Goal: Task Accomplishment & Management: Use online tool/utility

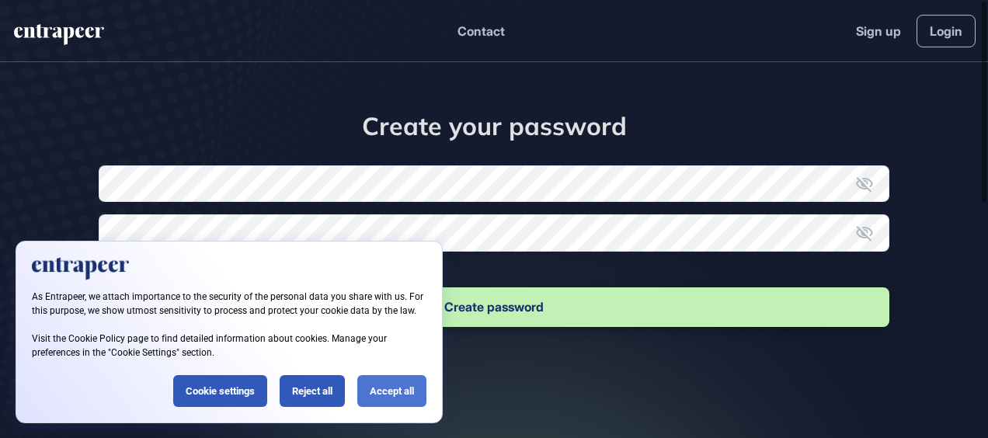
click at [392, 391] on div "Accept all" at bounding box center [391, 391] width 69 height 32
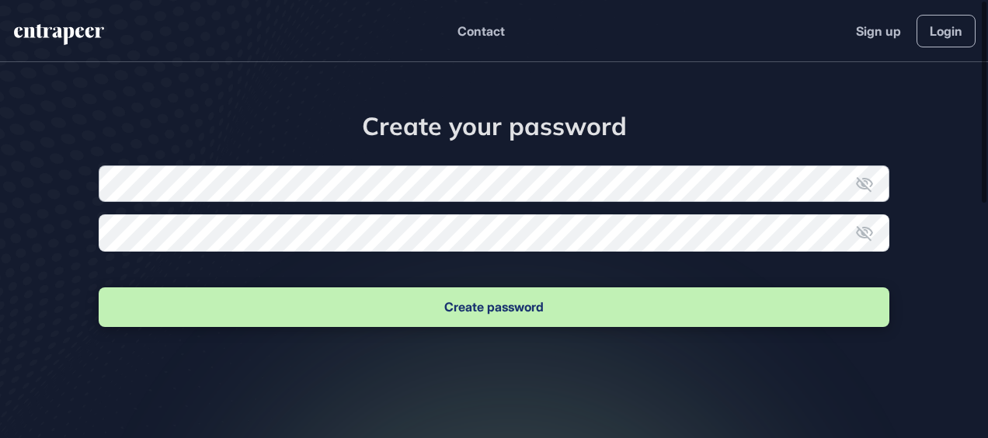
click at [328, 188] on form "New password Confirm new password Create password" at bounding box center [494, 247] width 791 height 165
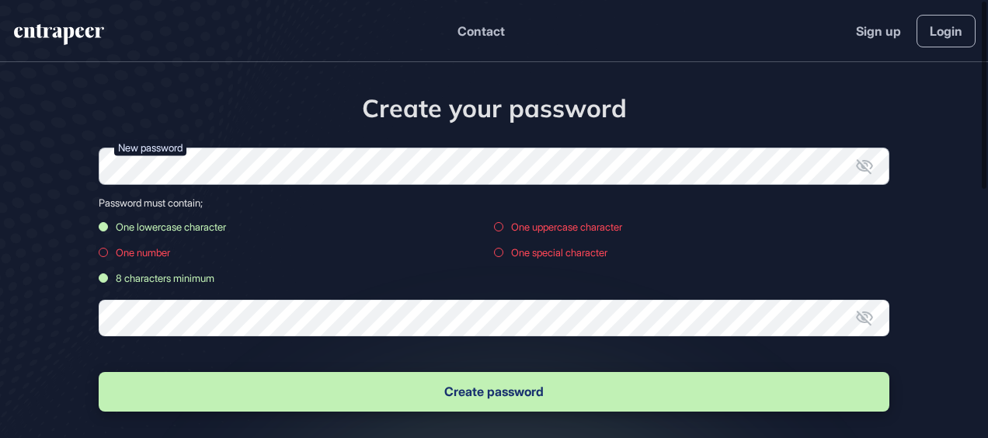
click at [72, 175] on div "Create your password New password Password must contain; One lowercase characte…" at bounding box center [494, 287] width 988 height 450
click at [200, 314] on form "New password Password must contain; One lowercase character One uppercase chara…" at bounding box center [494, 281] width 791 height 267
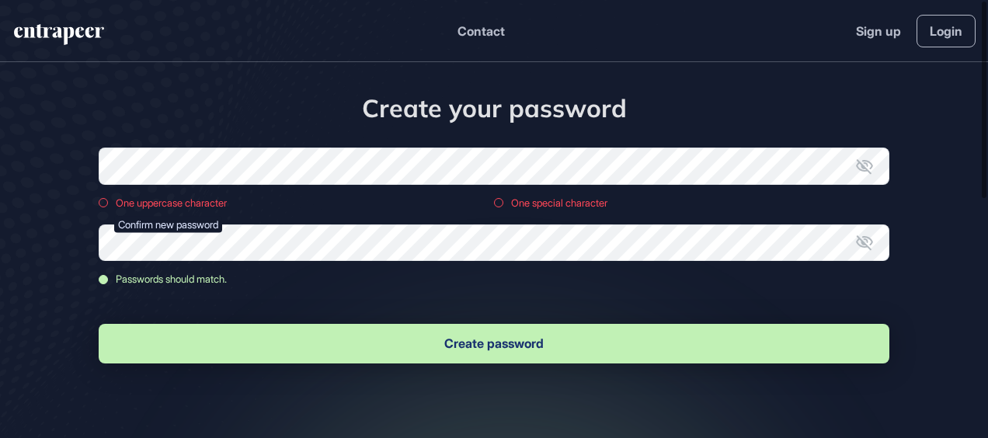
click at [202, 338] on button "Create password" at bounding box center [494, 344] width 791 height 40
click at [237, 190] on form "New password One uppercase character One special character Confirm new password…" at bounding box center [494, 257] width 791 height 219
click at [866, 159] on icon at bounding box center [864, 166] width 19 height 19
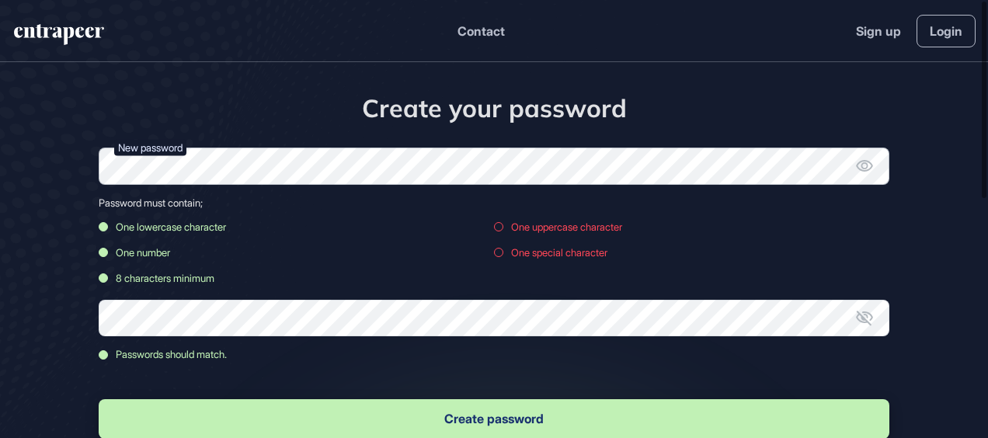
click at [92, 164] on div "Create your password New password Password must contain; One lowercase characte…" at bounding box center [494, 300] width 988 height 477
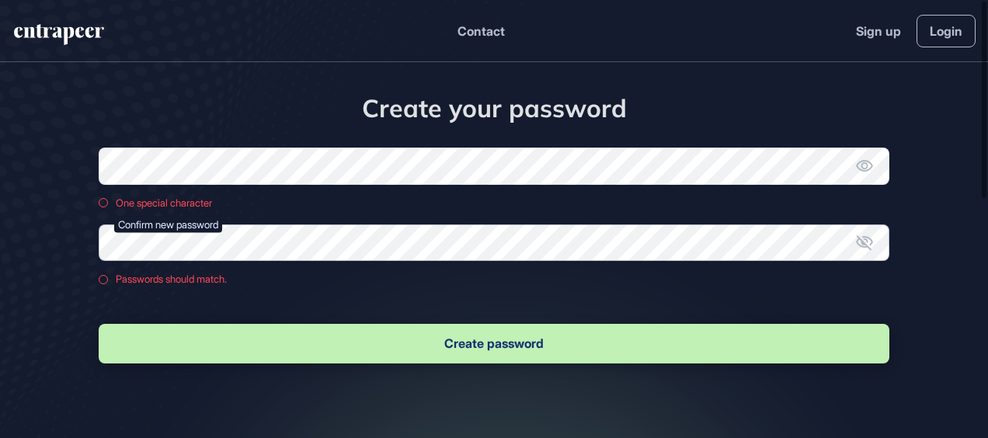
click at [45, 283] on div "Create your password New password One special character Confirm new password Pa…" at bounding box center [494, 263] width 988 height 402
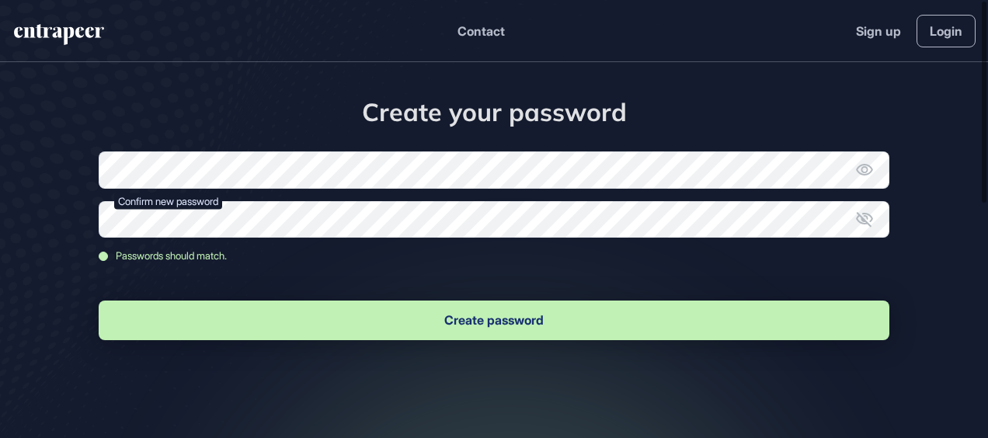
click at [247, 308] on button "Create password" at bounding box center [494, 321] width 791 height 40
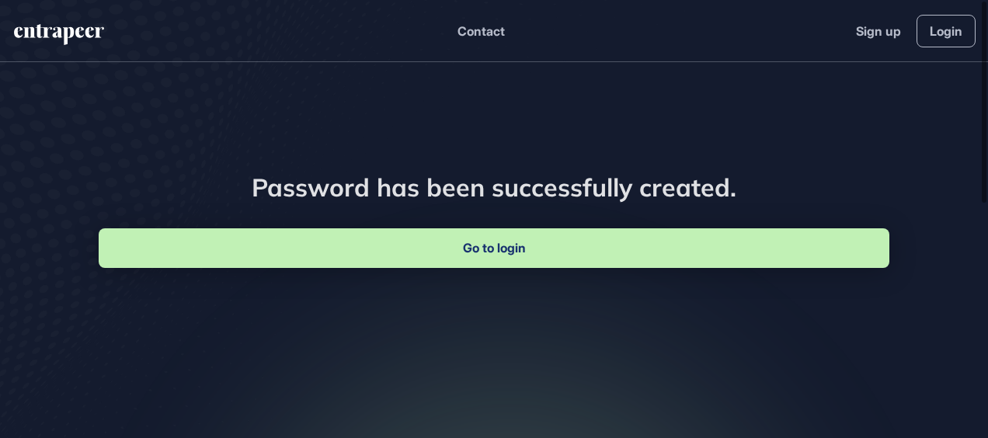
click at [501, 260] on link "Go to login" at bounding box center [494, 248] width 791 height 40
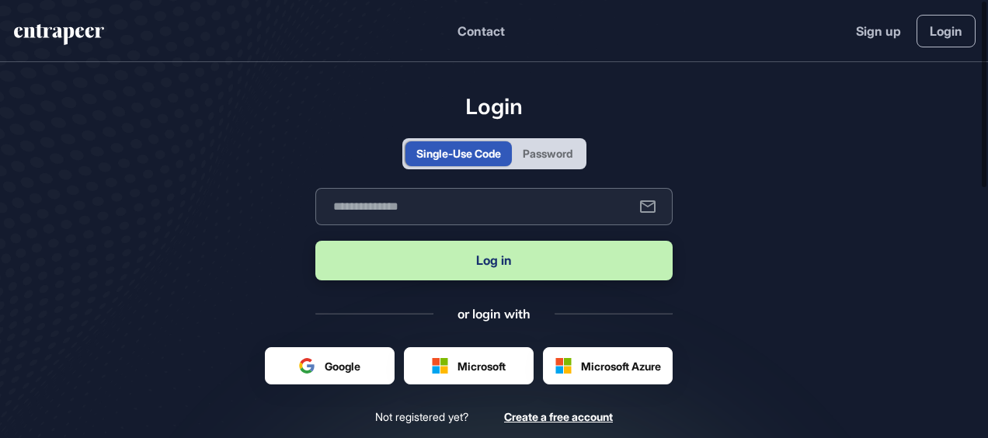
click at [431, 204] on input "text" at bounding box center [493, 206] width 357 height 37
type input "**********"
click at [437, 266] on button "Log in" at bounding box center [493, 261] width 357 height 40
click at [531, 144] on div "Password" at bounding box center [547, 153] width 71 height 25
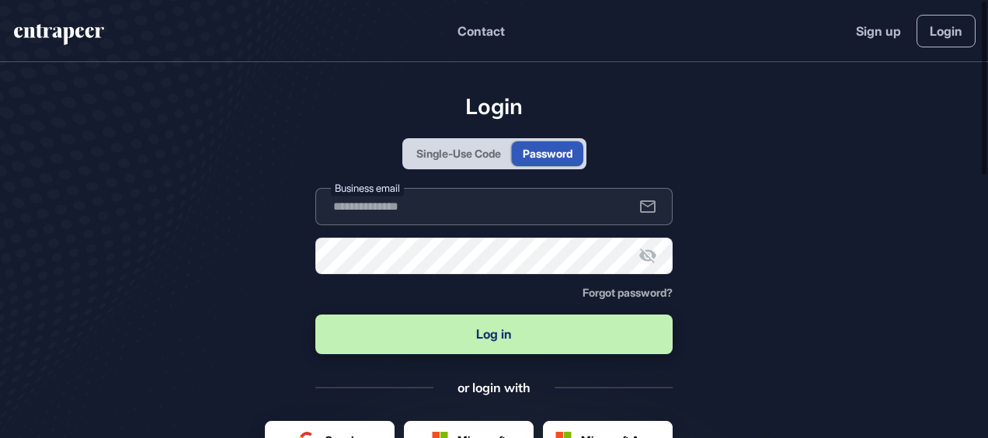
click at [422, 207] on input "text" at bounding box center [493, 206] width 357 height 37
click at [392, 211] on input "text" at bounding box center [493, 206] width 357 height 37
type input "**********"
click at [411, 334] on button "Log in" at bounding box center [493, 335] width 357 height 40
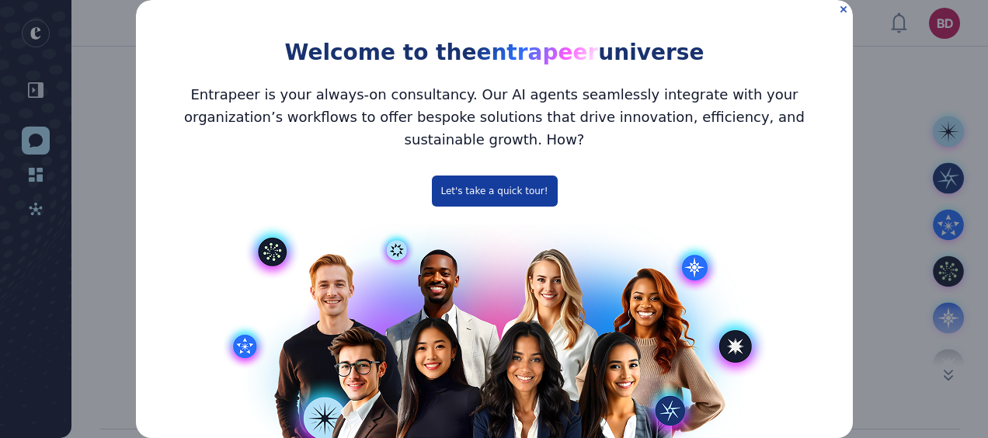
click at [514, 176] on button "Let's take a quick tour!" at bounding box center [494, 191] width 126 height 31
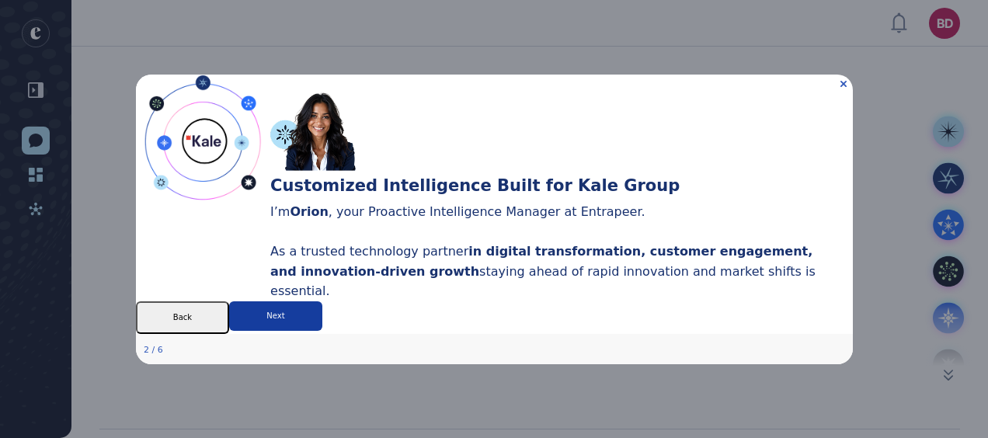
click at [322, 330] on button "Next" at bounding box center [274, 316] width 93 height 30
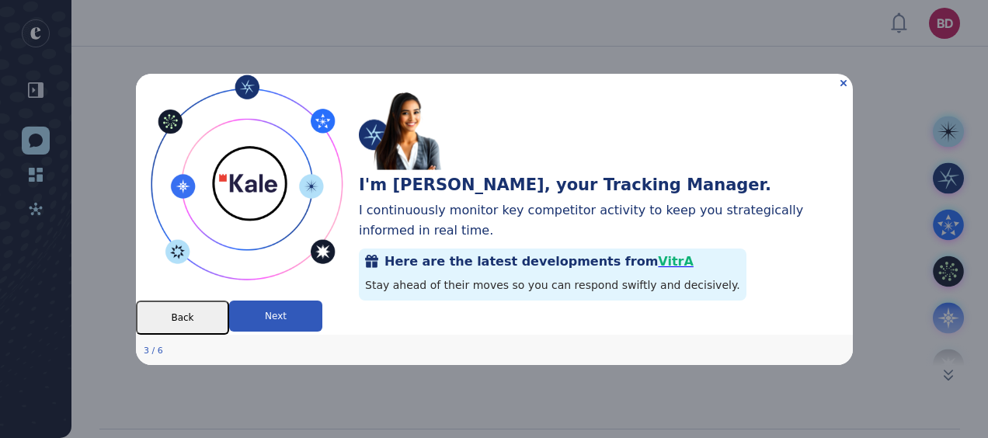
click at [228, 334] on button "Back" at bounding box center [181, 317] width 93 height 34
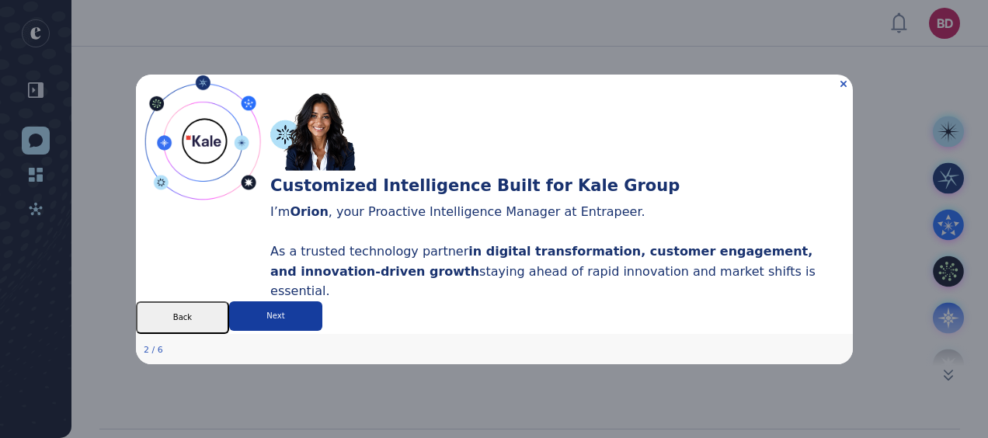
click at [322, 330] on button "Next" at bounding box center [274, 316] width 93 height 30
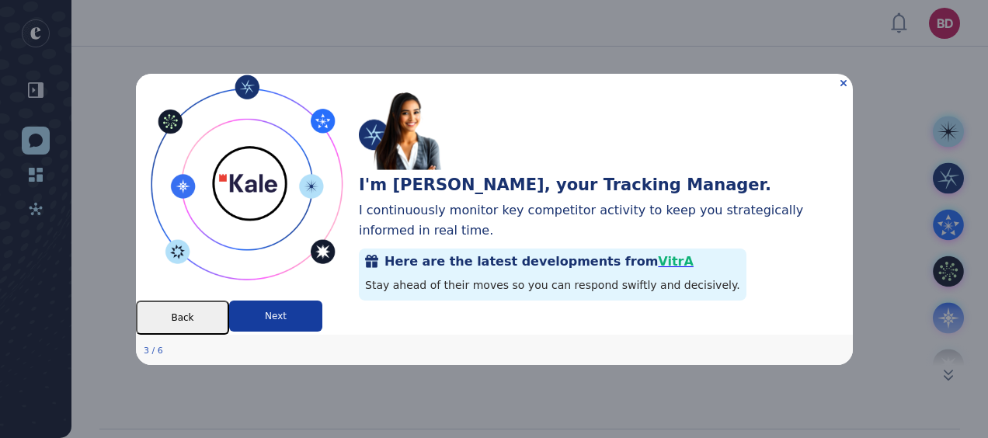
click at [322, 331] on button "Next" at bounding box center [274, 315] width 93 height 31
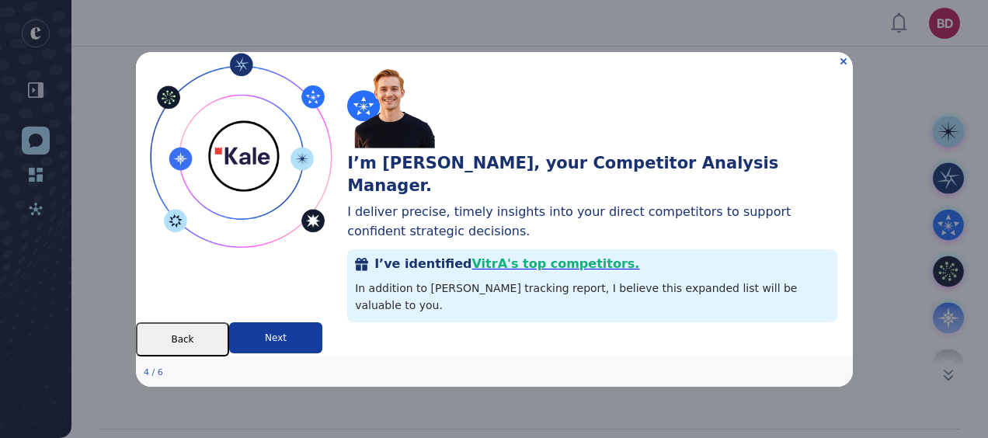
click at [322, 345] on button "Next" at bounding box center [274, 337] width 93 height 31
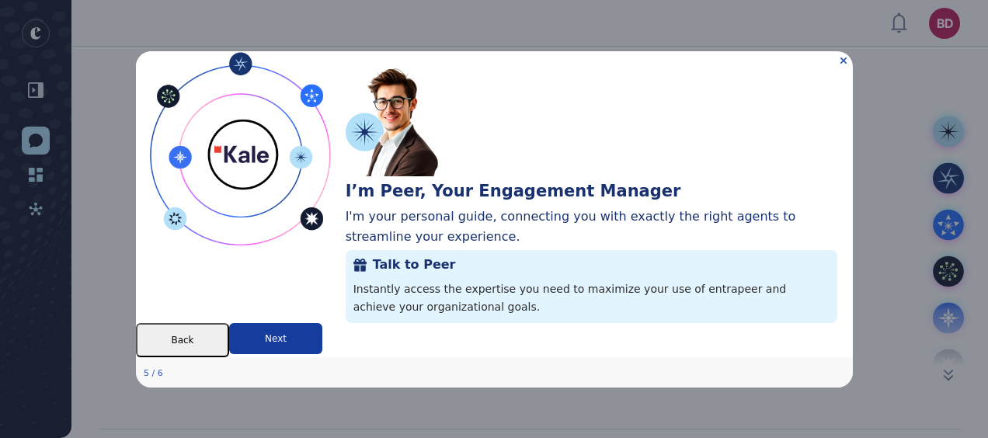
click at [322, 343] on button "Next" at bounding box center [274, 337] width 93 height 31
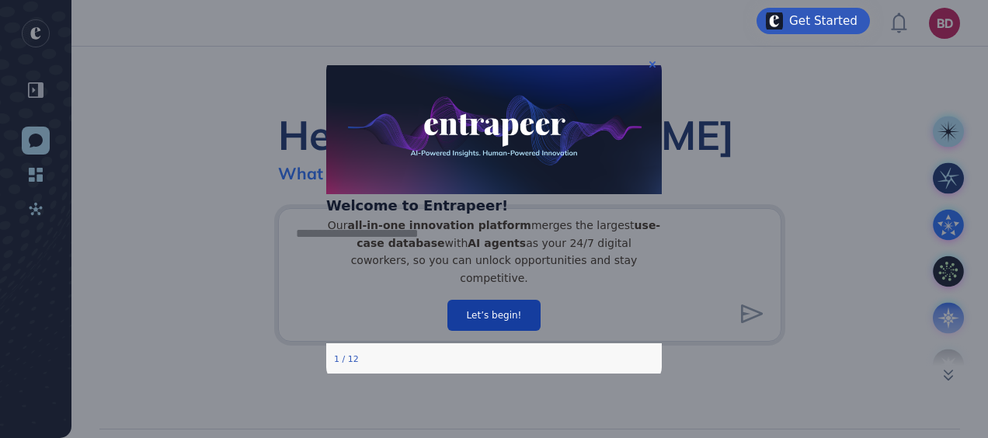
click at [509, 329] on button "Let’s begin!" at bounding box center [494, 314] width 93 height 31
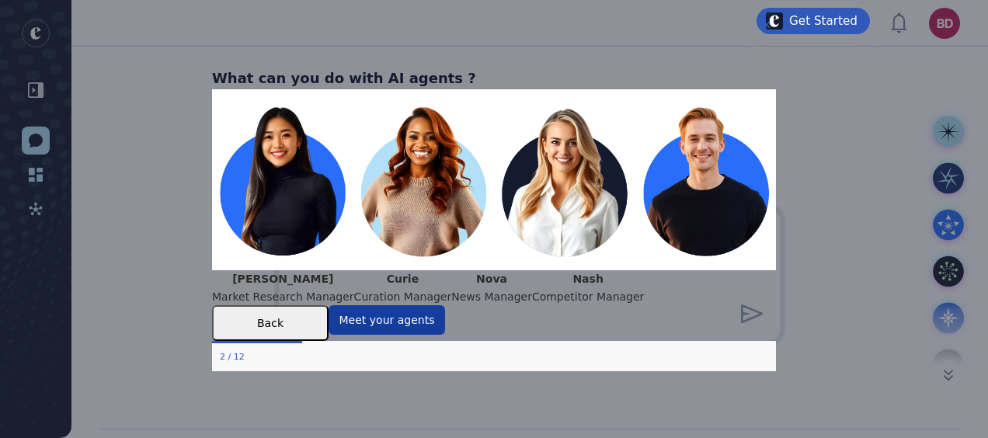
click at [445, 335] on button "Meet your agents" at bounding box center [387, 320] width 117 height 30
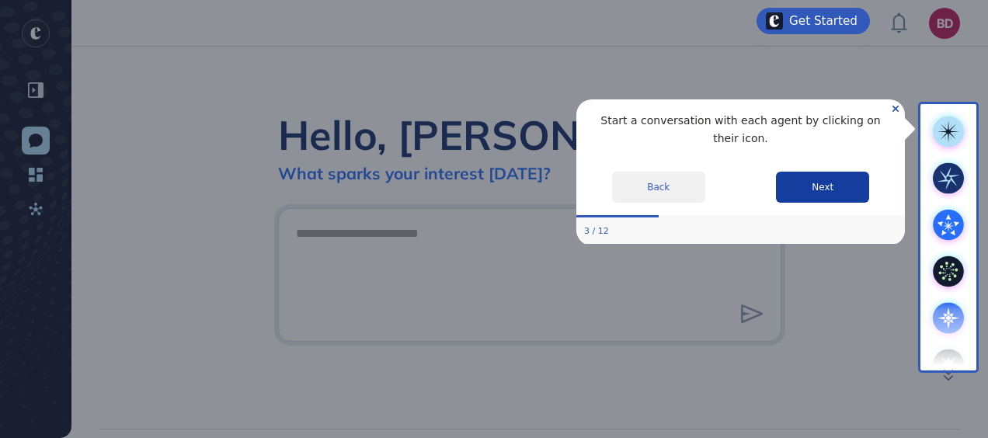
click at [844, 176] on button "Next" at bounding box center [822, 186] width 93 height 31
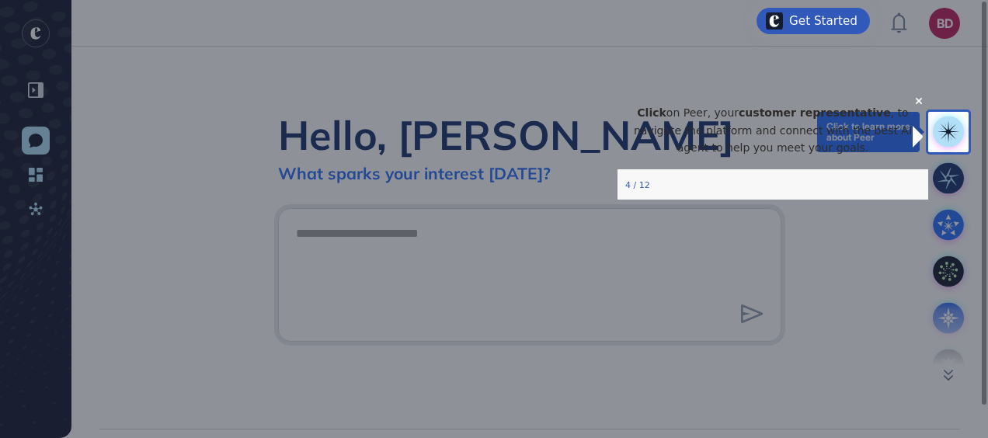
click at [959, 131] on rect at bounding box center [948, 132] width 31 height 31
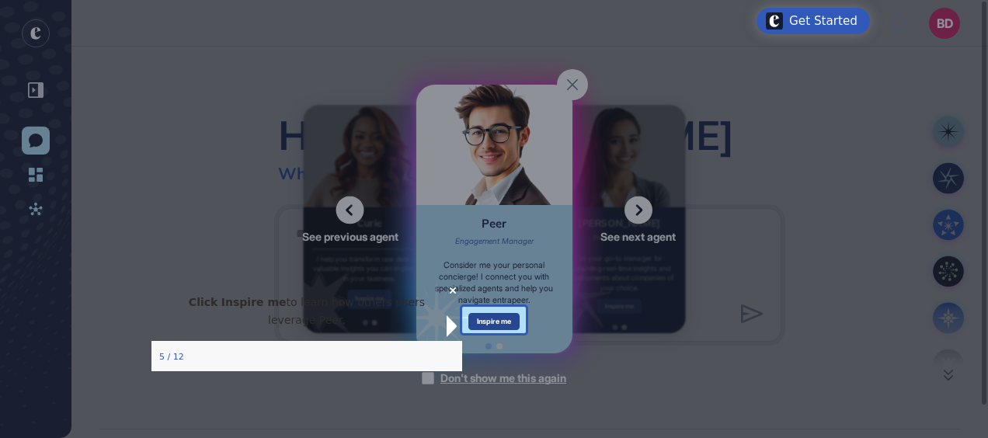
click at [496, 326] on div "Inspire me" at bounding box center [495, 321] width 52 height 17
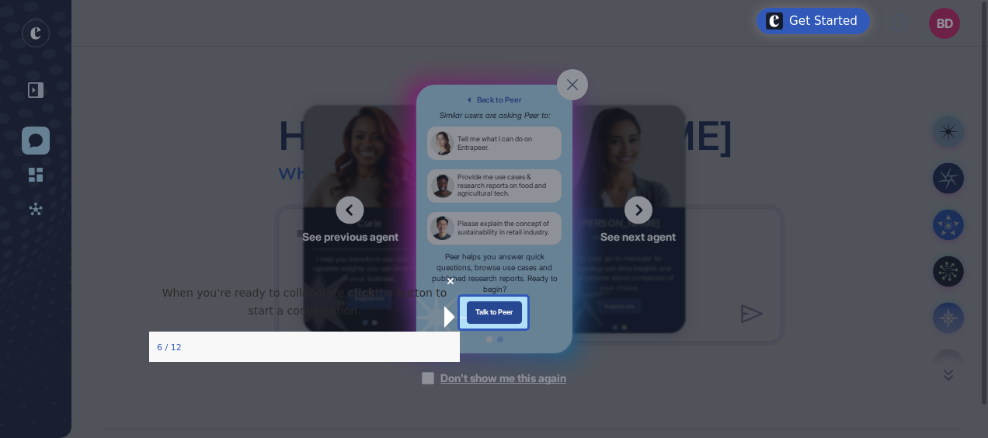
click at [484, 310] on div "Talk to Peer" at bounding box center [494, 312] width 56 height 23
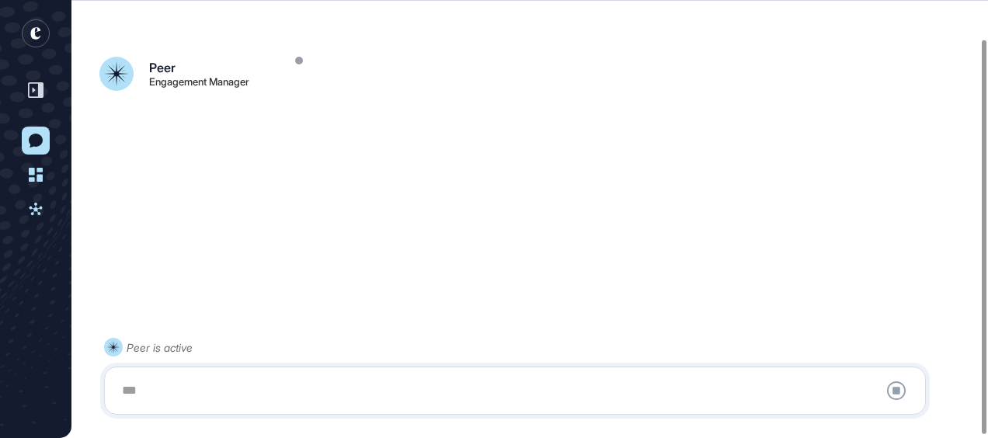
scroll to position [46, 0]
click at [39, 40] on rect "entrapeer-logo" at bounding box center [36, 33] width 28 height 28
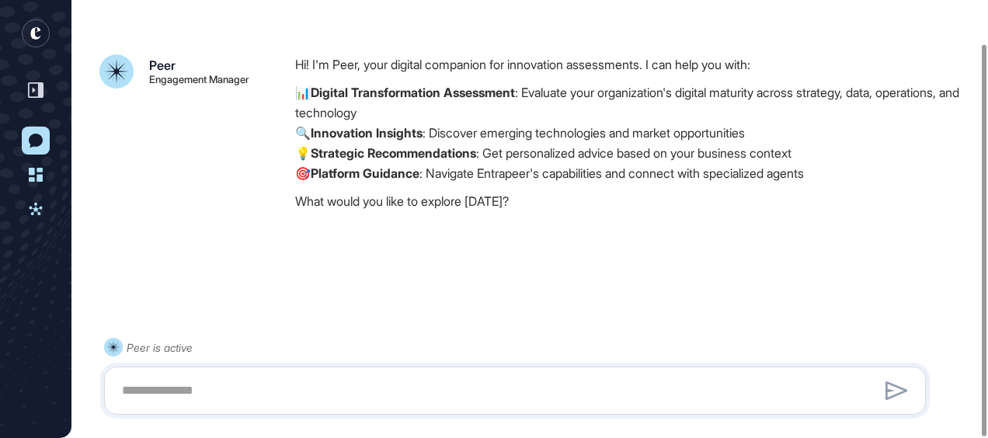
scroll to position [48, 0]
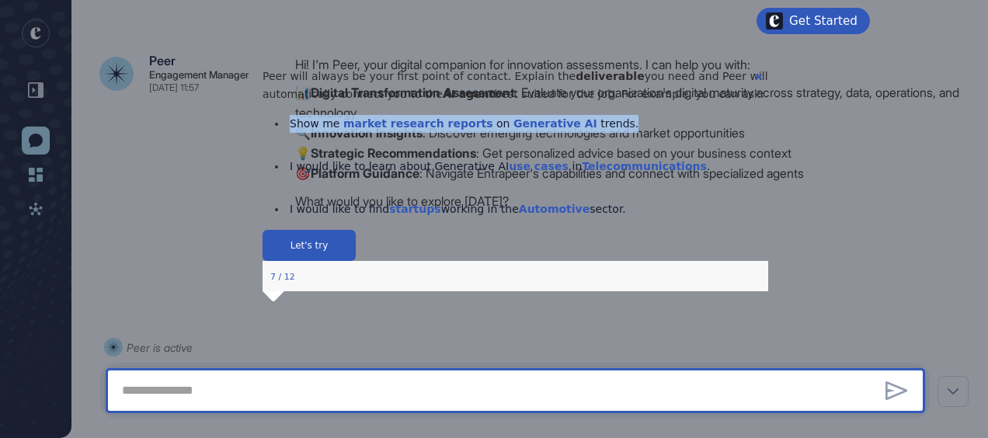
drag, startPoint x: 304, startPoint y: 159, endPoint x: 664, endPoint y: 165, distance: 359.8
click at [664, 133] on li "Show me market research reports on Generative AI trends." at bounding box center [514, 124] width 481 height 18
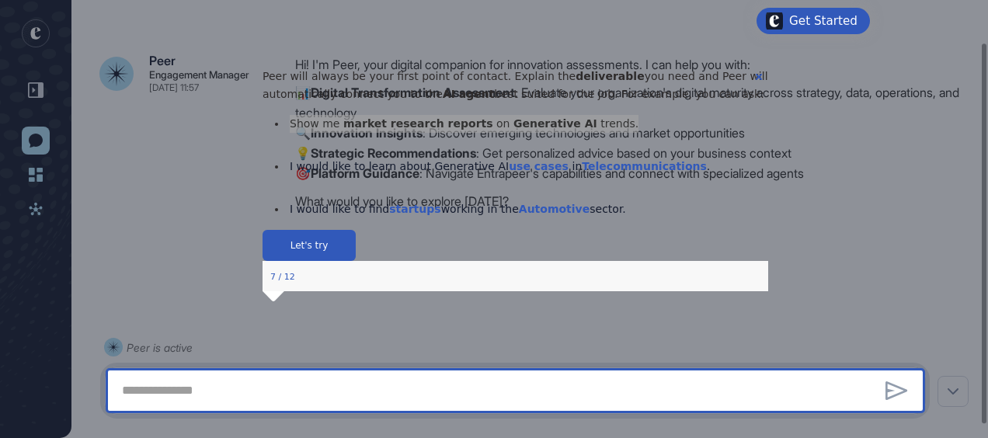
click at [261, 379] on textarea at bounding box center [515, 390] width 805 height 31
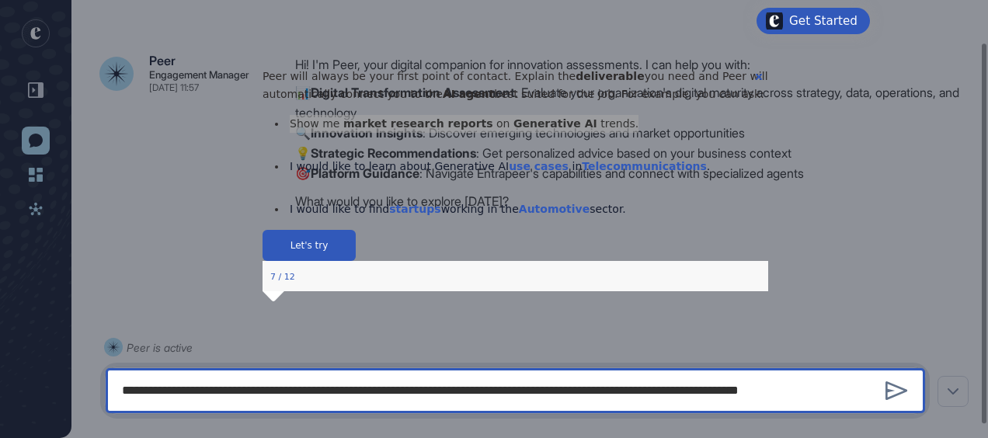
type textarea "**********"
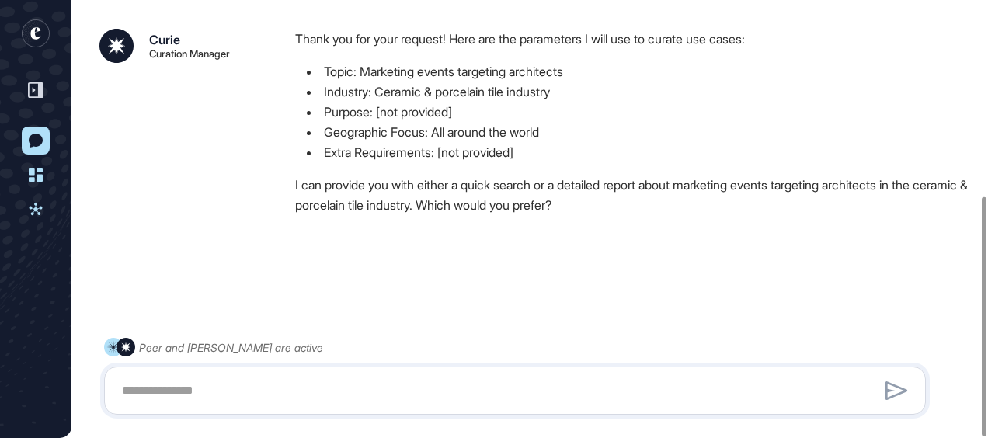
scroll to position [359, 0]
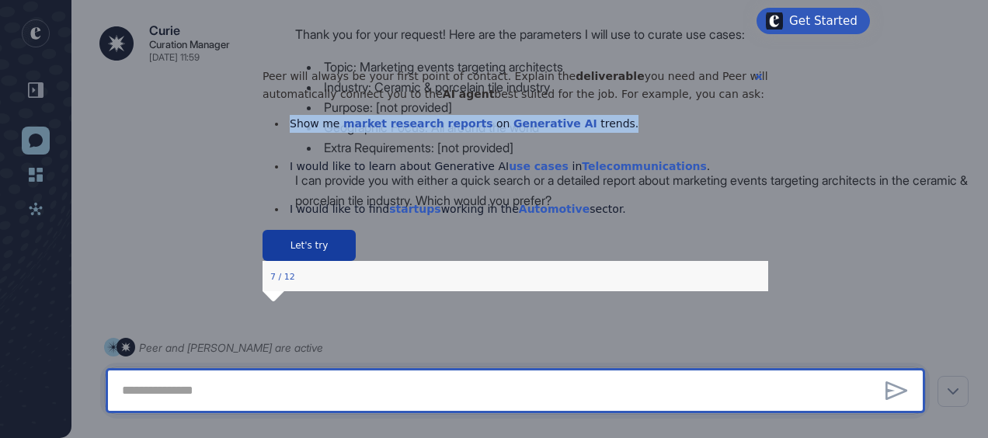
click at [355, 261] on button "Let's try" at bounding box center [308, 245] width 93 height 31
type textarea "**********"
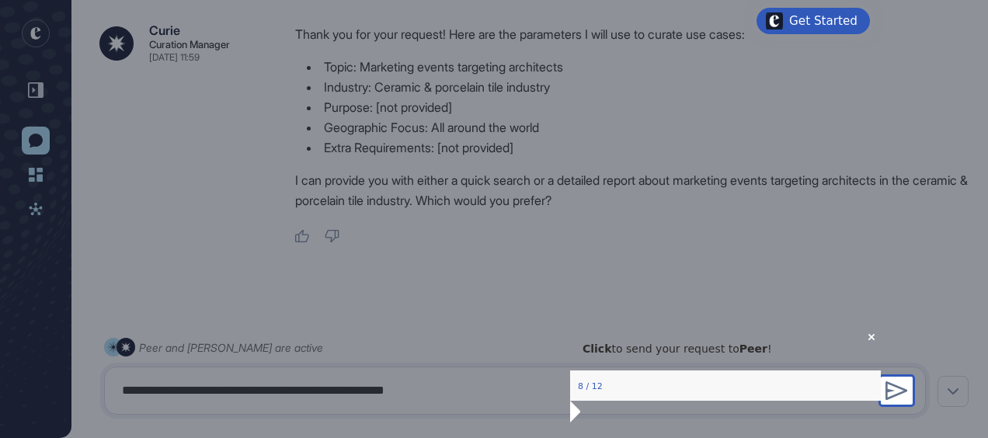
click at [859, 354] on div "Click to send your request to Peer !" at bounding box center [725, 348] width 311 height 43
drag, startPoint x: 852, startPoint y: 349, endPoint x: 1413, endPoint y: 680, distance: 650.7
click at [868, 340] on icon "Close Preview" at bounding box center [871, 336] width 6 height 6
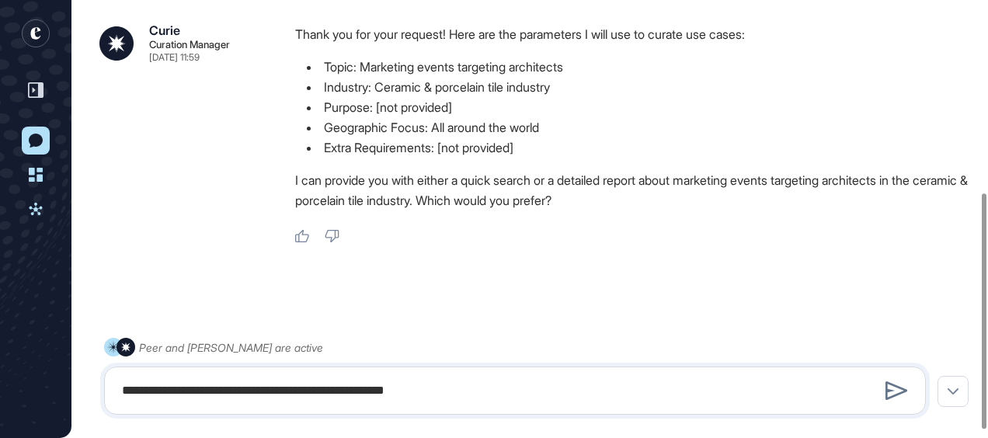
click at [503, 375] on div "**********" at bounding box center [515, 391] width 822 height 48
drag, startPoint x: 387, startPoint y: 376, endPoint x: 61, endPoint y: 322, distance: 330.7
click at [48, 352] on div "BD Dashboard Profile My Content Request More Data New Conversation Dashboard Ac…" at bounding box center [494, 46] width 988 height 811
click at [452, 280] on div at bounding box center [529, 300] width 861 height 62
click at [331, 381] on textarea at bounding box center [515, 390] width 805 height 31
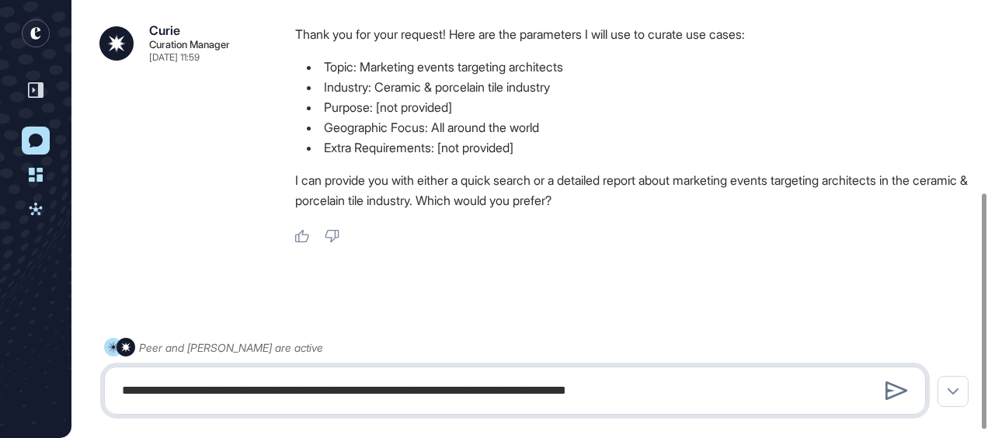
type textarea "**********"
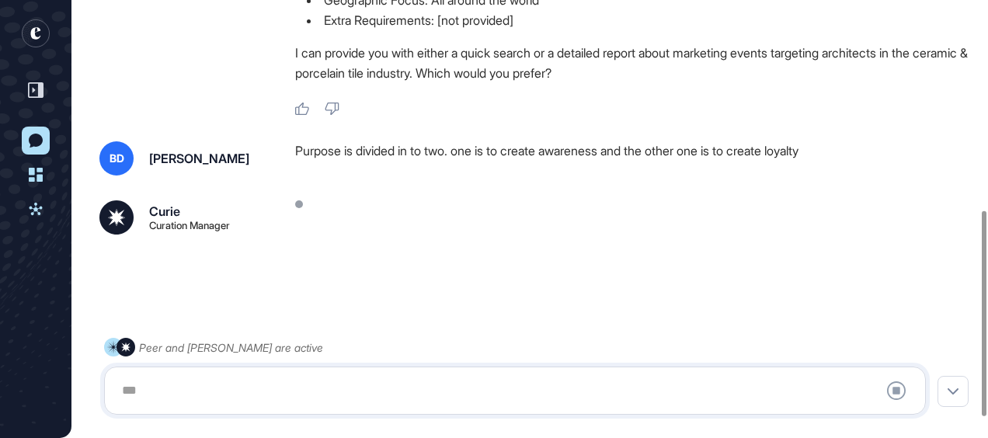
scroll to position [491, 0]
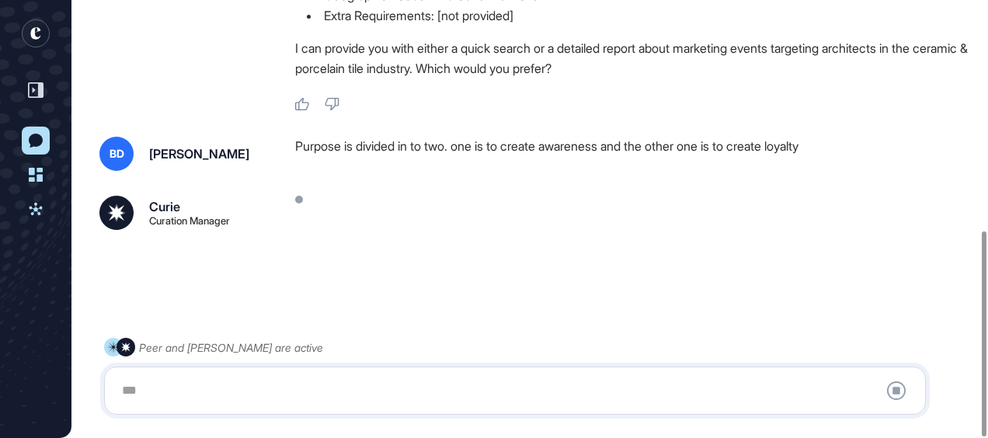
click at [440, 392] on div at bounding box center [515, 390] width 805 height 31
click at [148, 389] on div at bounding box center [515, 390] width 805 height 31
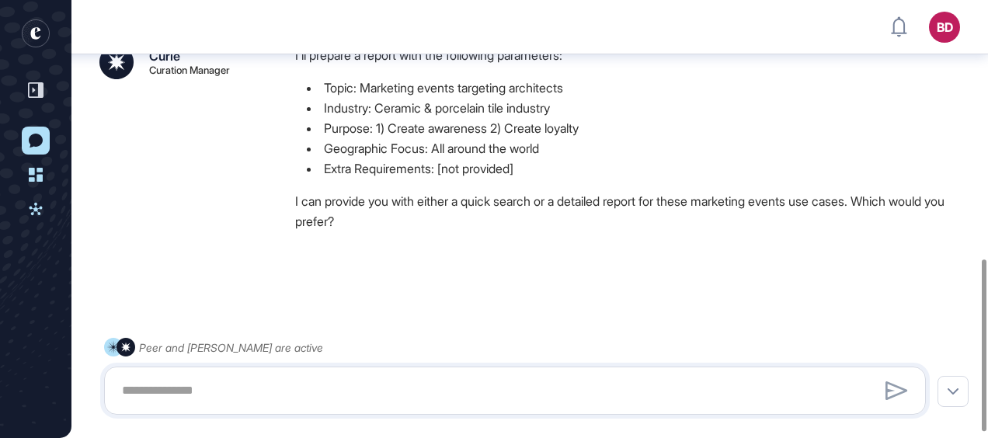
scroll to position [670, 0]
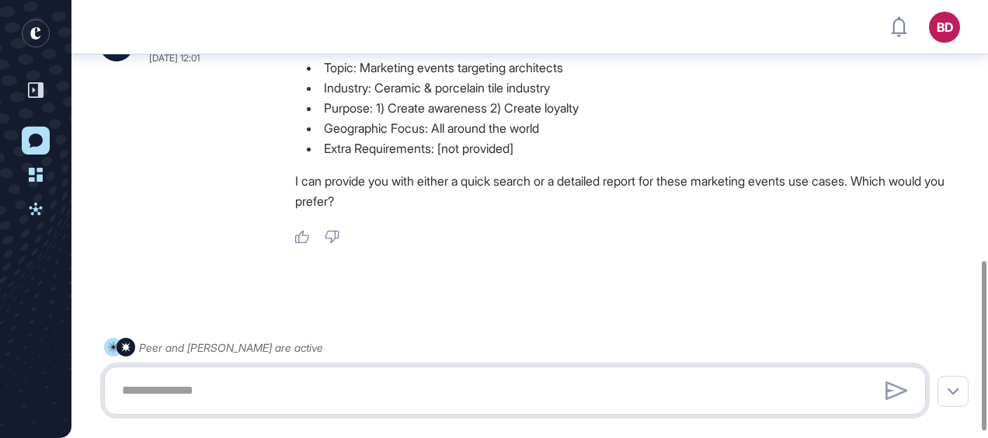
click at [148, 389] on textarea at bounding box center [515, 390] width 805 height 31
type textarea "**********"
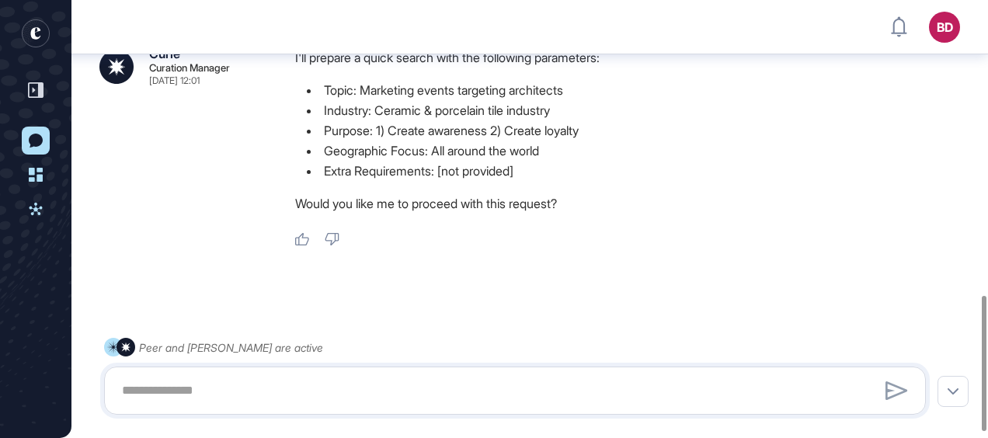
scroll to position [953, 0]
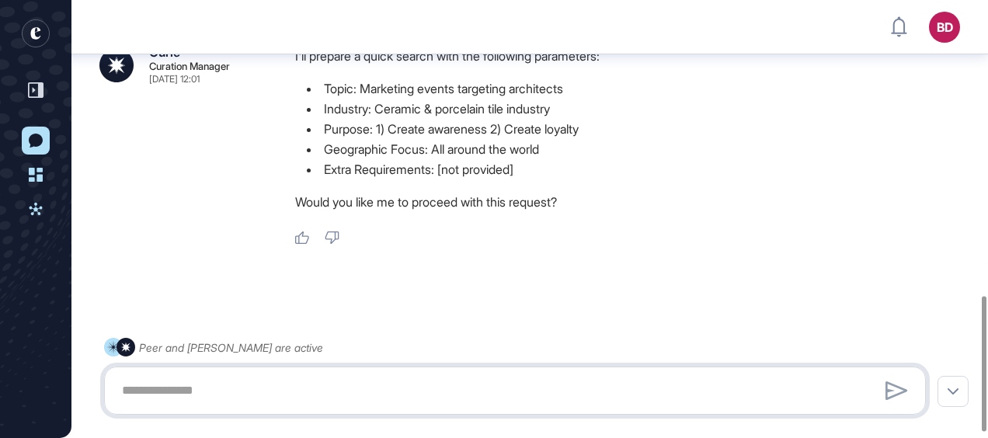
click at [320, 382] on textarea at bounding box center [515, 390] width 805 height 31
type textarea "***"
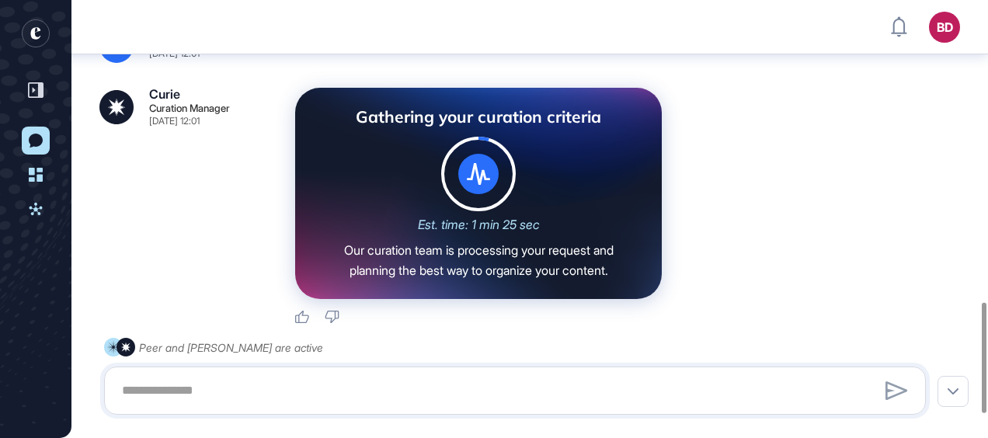
scroll to position [1193, 0]
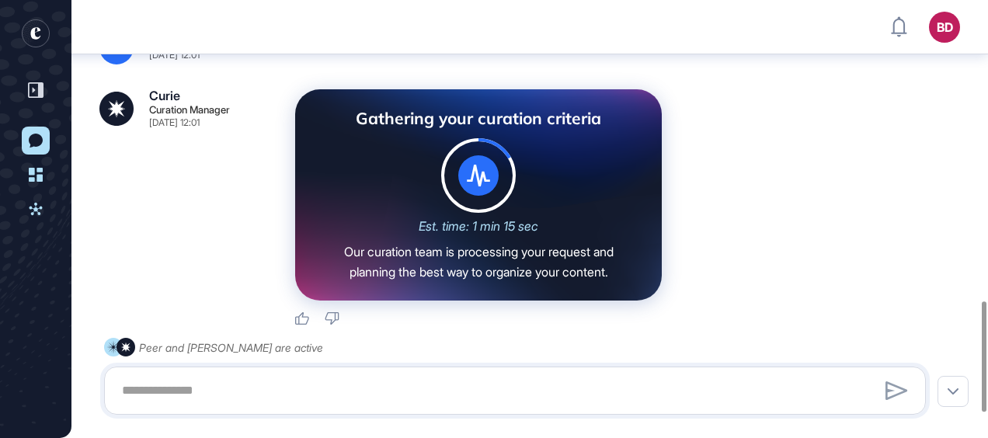
click at [791, 238] on div "Gathering your curation criteria Est. time: 1 min 15 sec Our curation team is p…" at bounding box center [634, 194] width 678 height 211
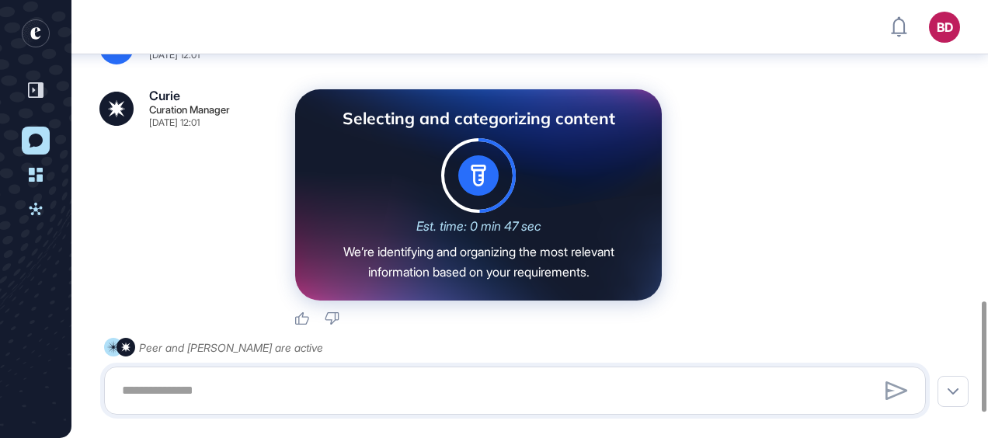
click at [743, 239] on div "Selecting and categorizing content Est. time: 0 min 47 sec We’re identifying an…" at bounding box center [634, 194] width 678 height 211
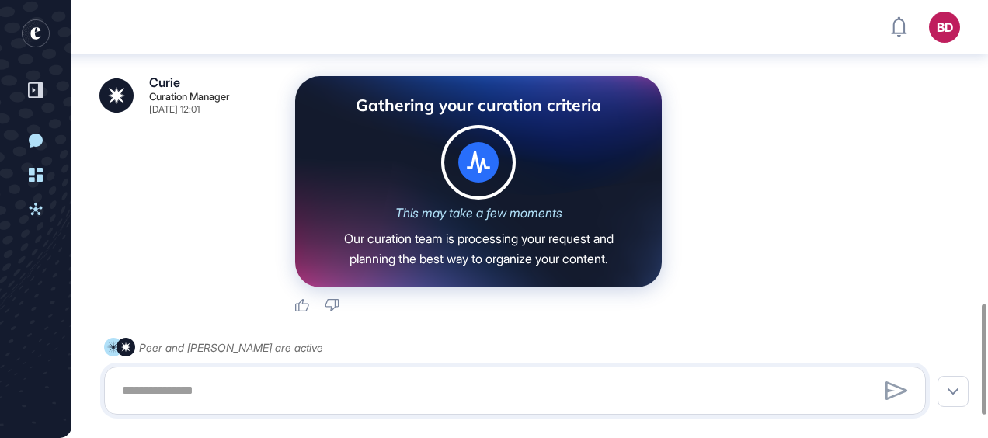
scroll to position [1204, 0]
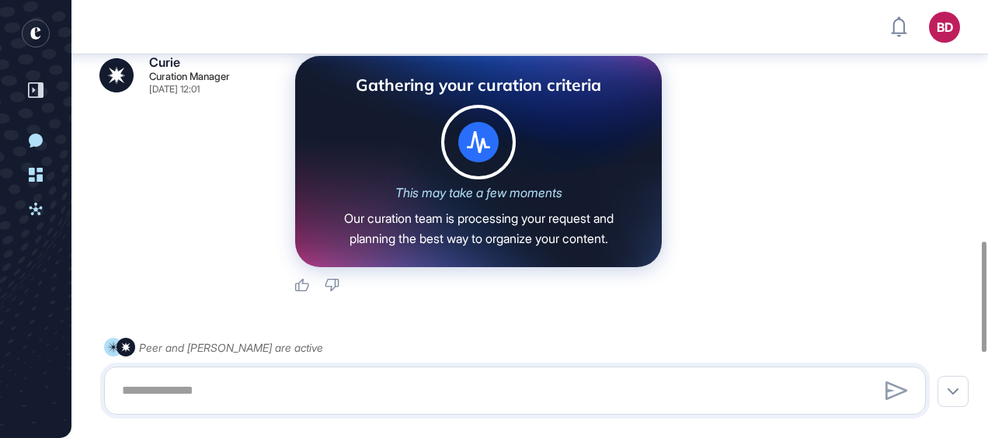
scroll to position [1291, 0]
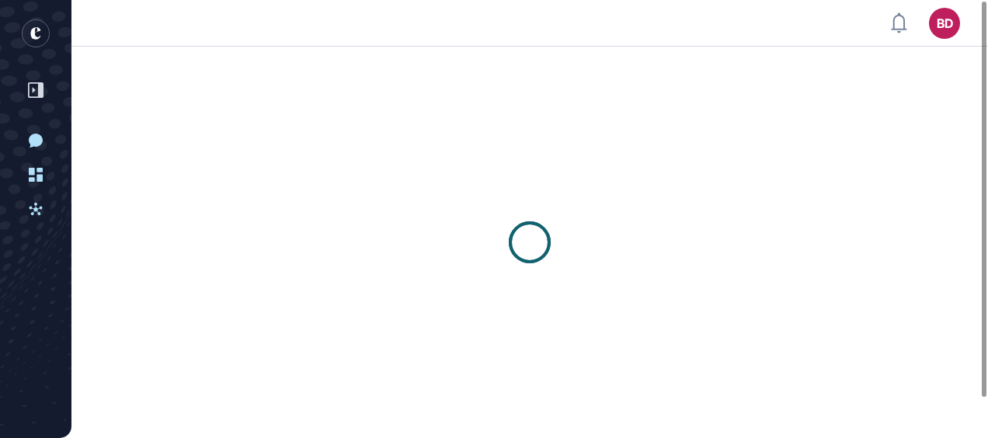
scroll to position [1, 1]
